Goal: Task Accomplishment & Management: Use online tool/utility

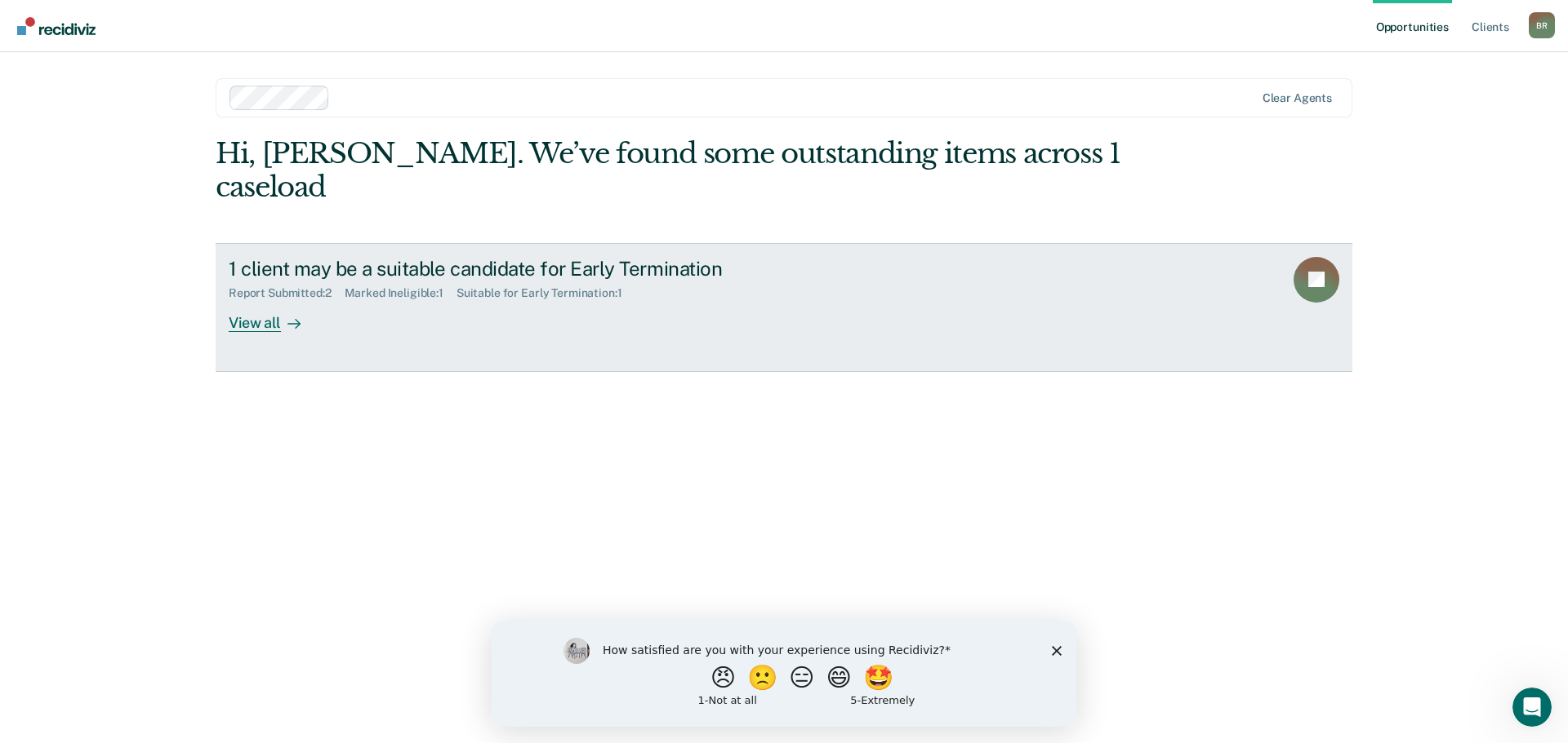
click at [733, 281] on div "1 client may be a suitable candidate for Early Termination Report Submitted : 2…" at bounding box center [535, 294] width 612 height 75
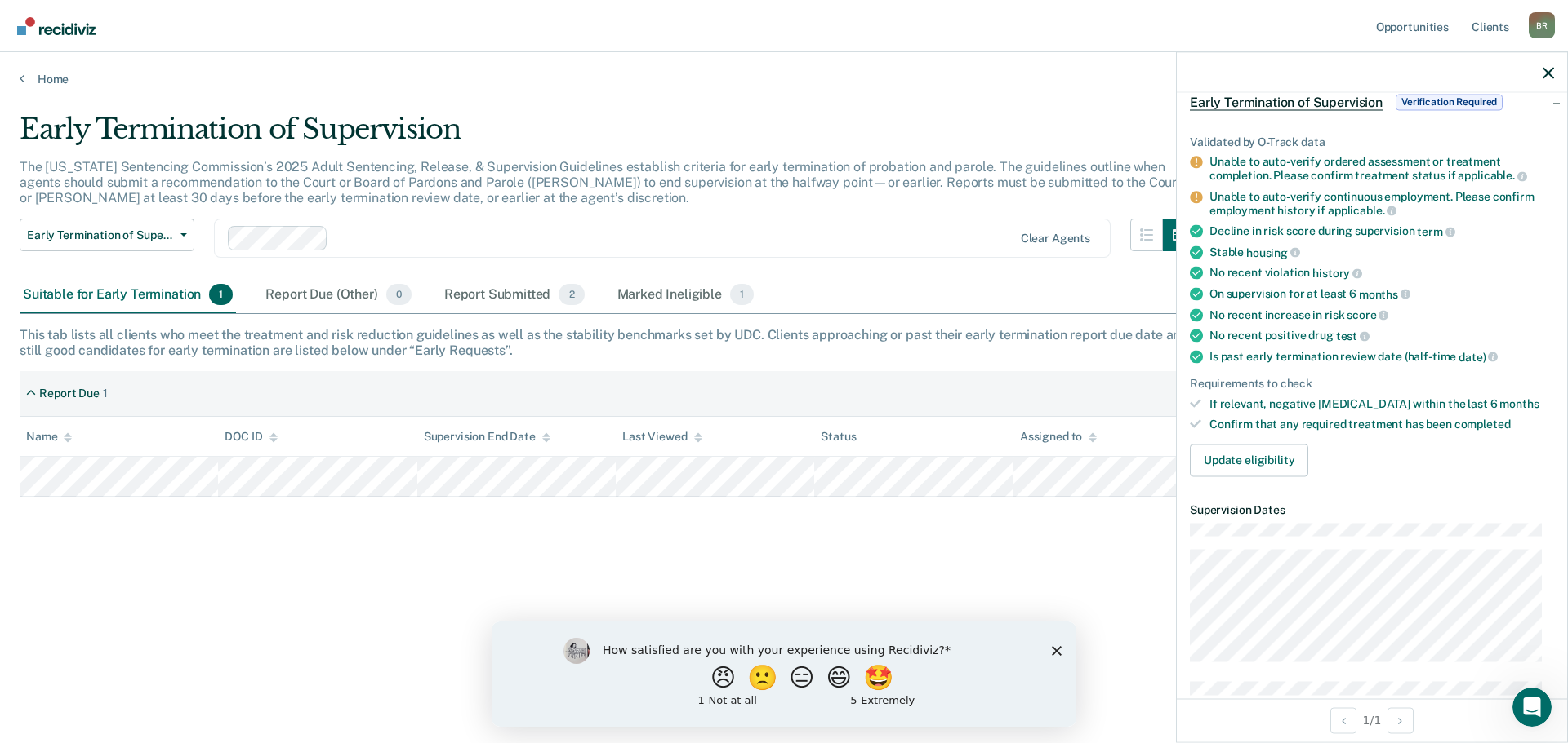
scroll to position [163, 0]
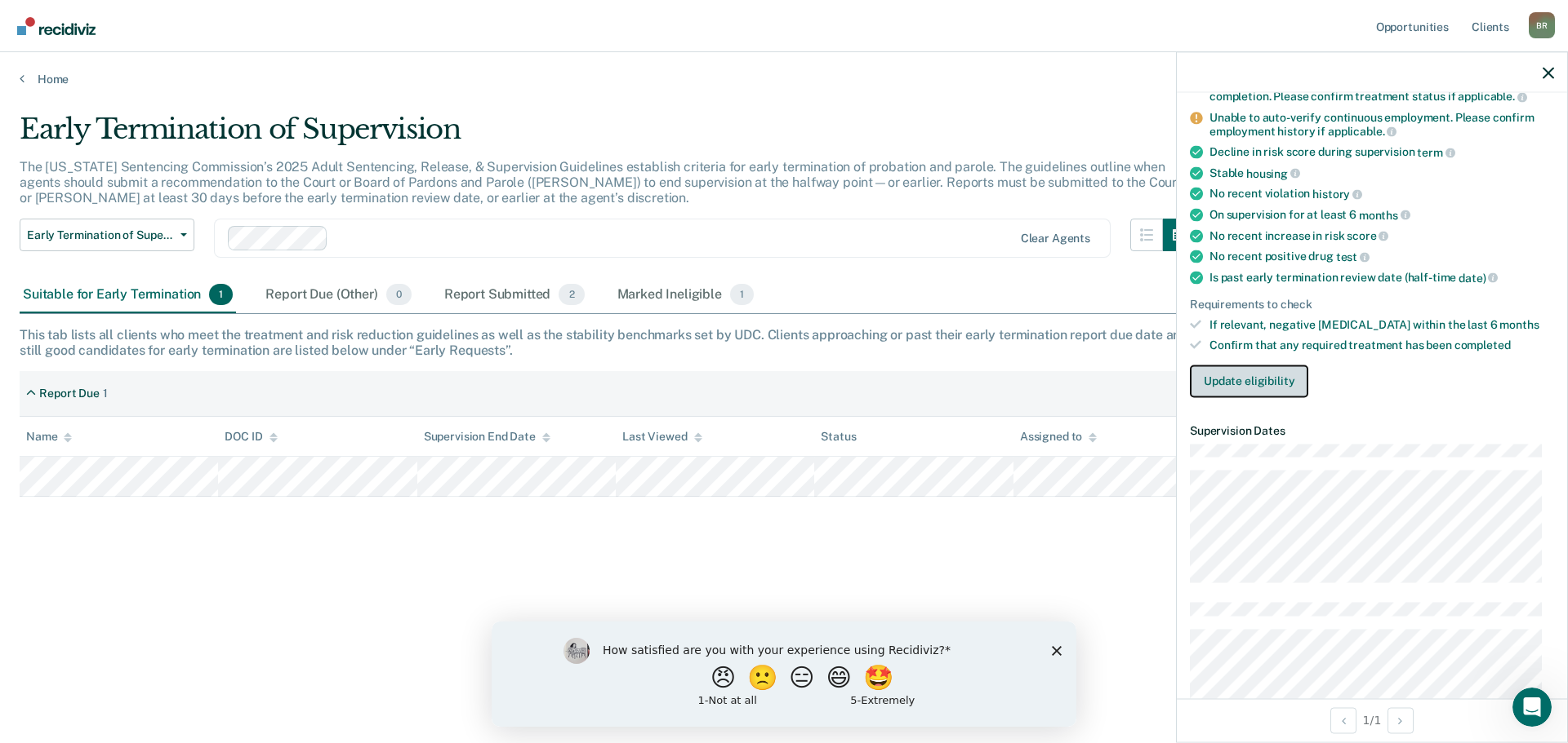
click at [1247, 389] on button "Update eligibility" at bounding box center [1249, 381] width 119 height 33
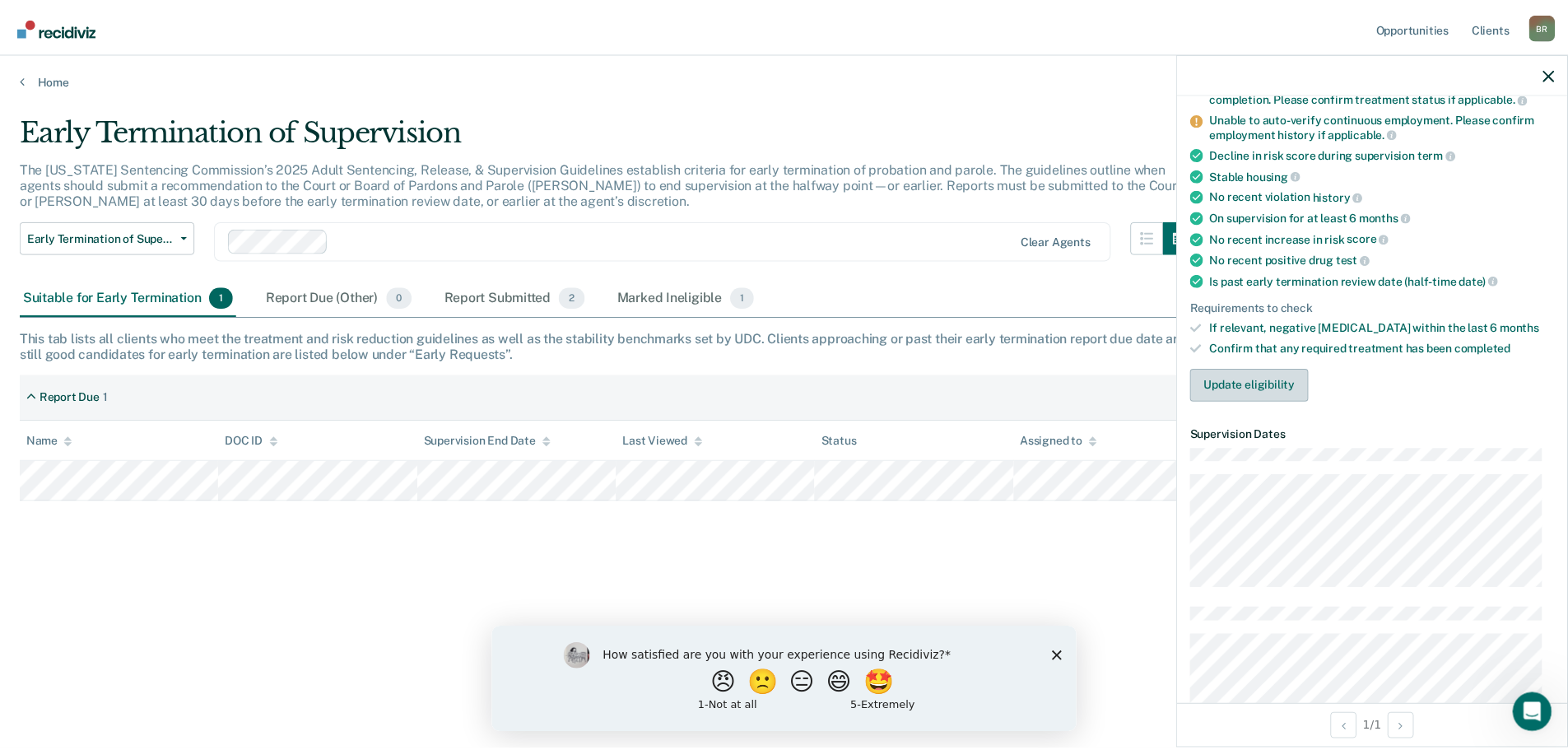
scroll to position [20, 0]
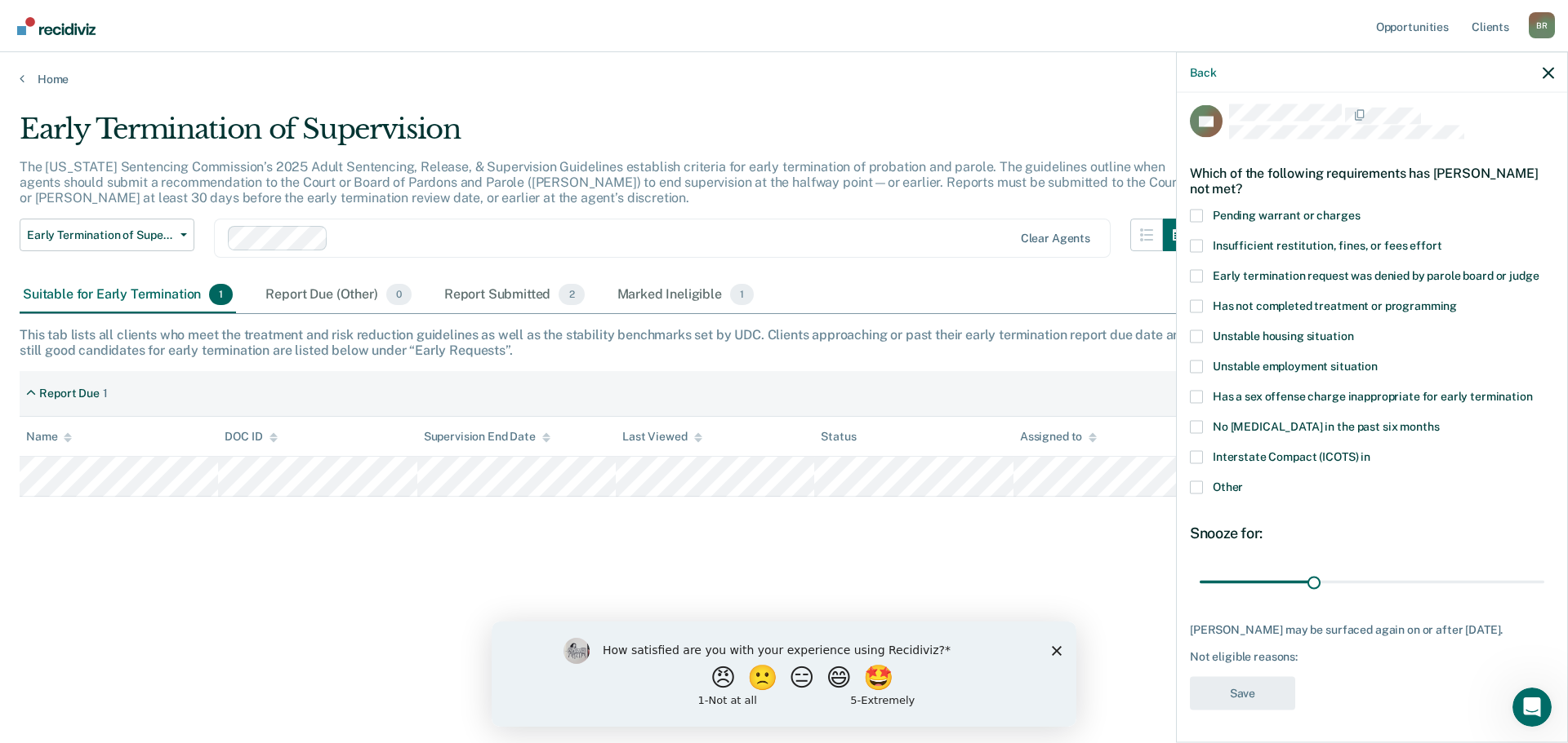
click at [1199, 300] on span at bounding box center [1196, 306] width 13 height 13
click at [1457, 300] on input "Has not completed treatment or programming" at bounding box center [1457, 300] width 0 height 0
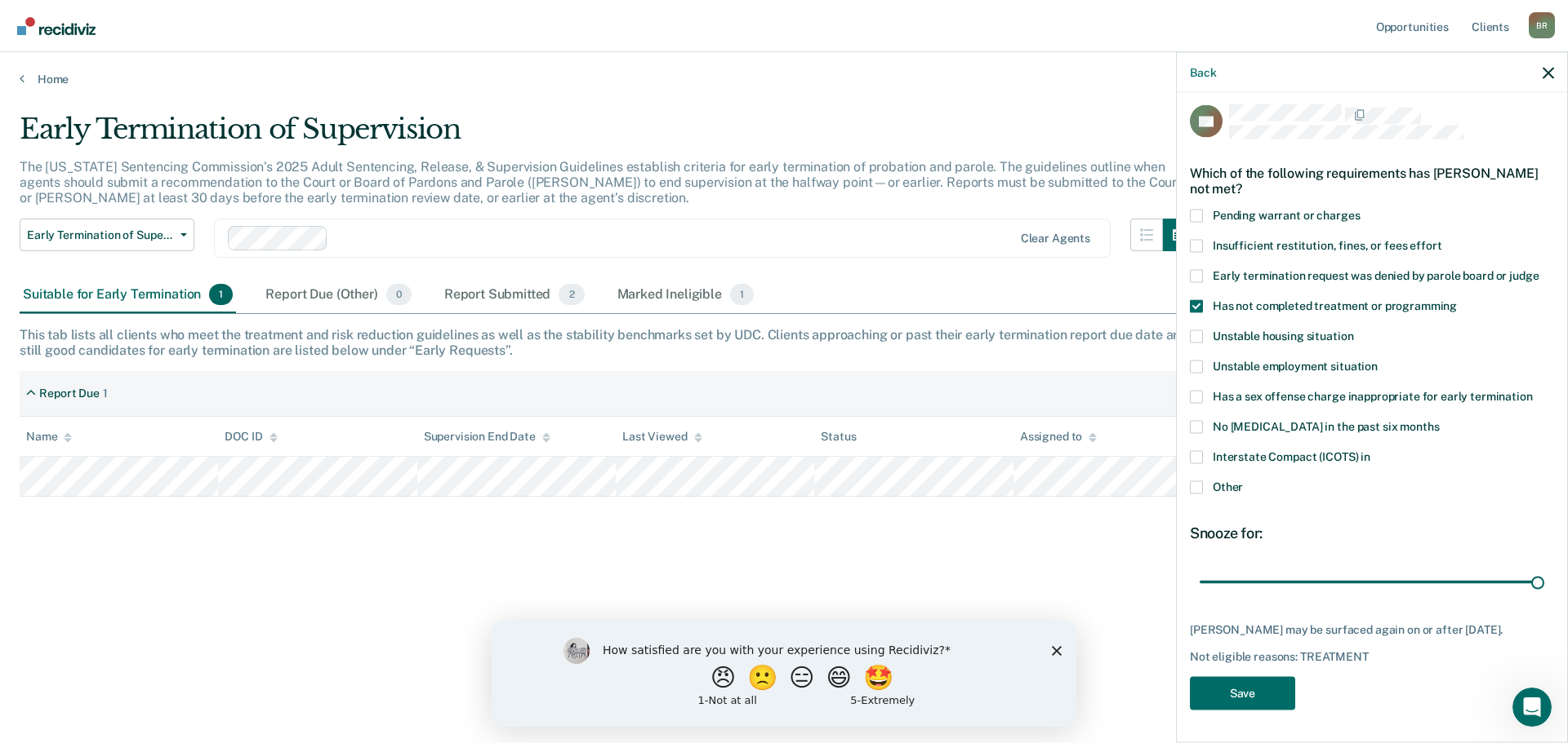
drag, startPoint x: 1308, startPoint y: 570, endPoint x: 1533, endPoint y: 561, distance: 225.2
type input "90"
click at [1533, 568] on input "range" at bounding box center [1372, 582] width 345 height 28
click at [1228, 688] on button "Save" at bounding box center [1241, 693] width 105 height 34
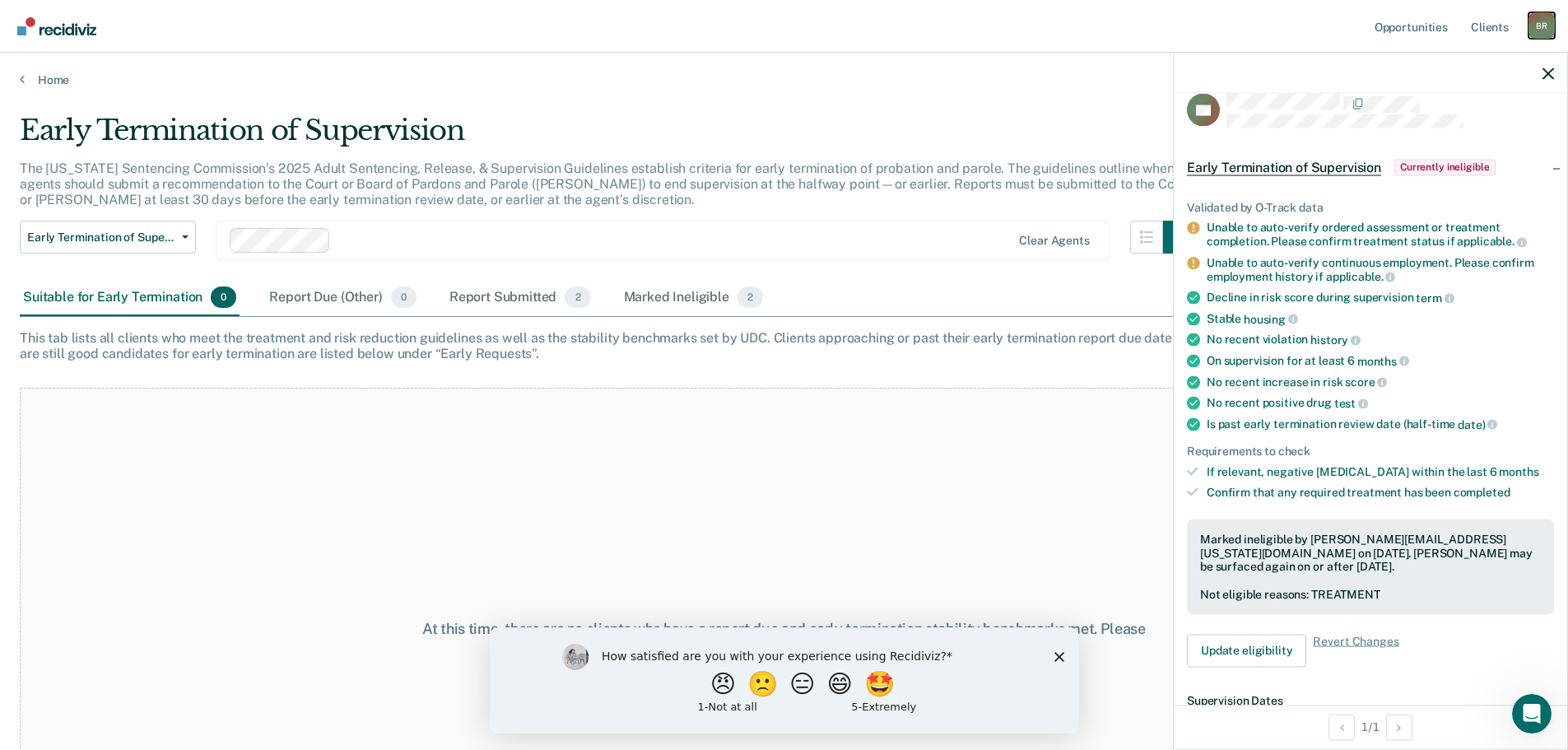
click at [1540, 29] on div "B R" at bounding box center [1541, 25] width 27 height 27
click at [1448, 108] on link "Log Out" at bounding box center [1476, 108] width 132 height 14
